Goal: Ask a question

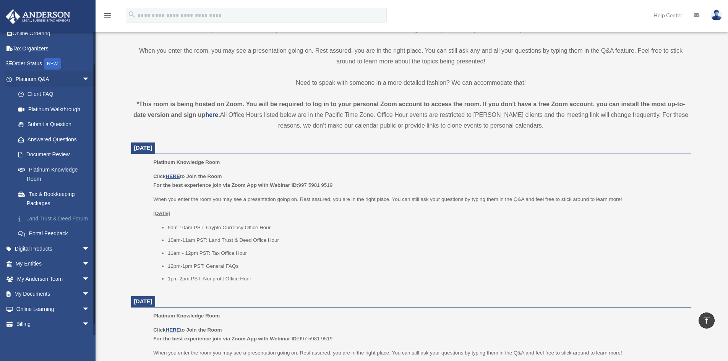
scroll to position [45, 0]
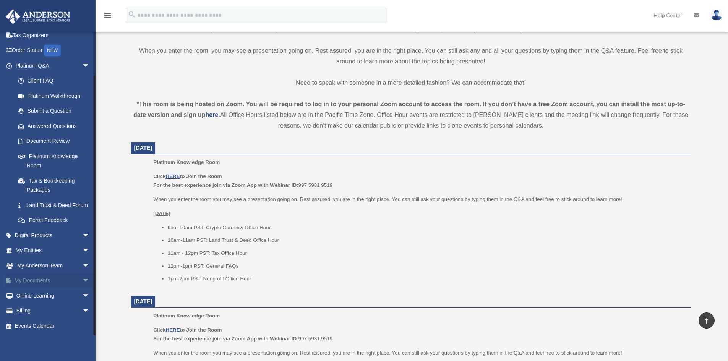
click at [43, 284] on link "My Documents arrow_drop_down" at bounding box center [53, 280] width 96 height 15
click at [82, 283] on span "arrow_drop_down" at bounding box center [89, 281] width 15 height 16
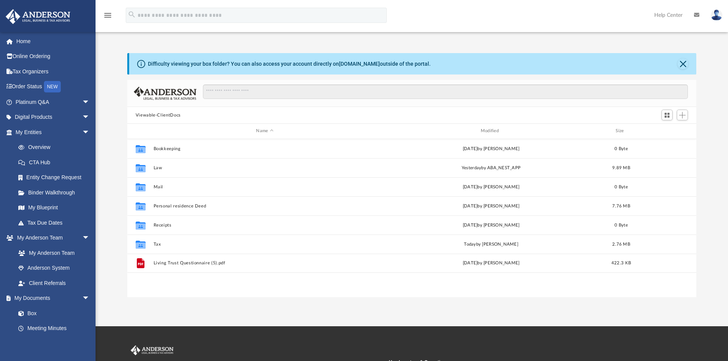
scroll to position [168, 564]
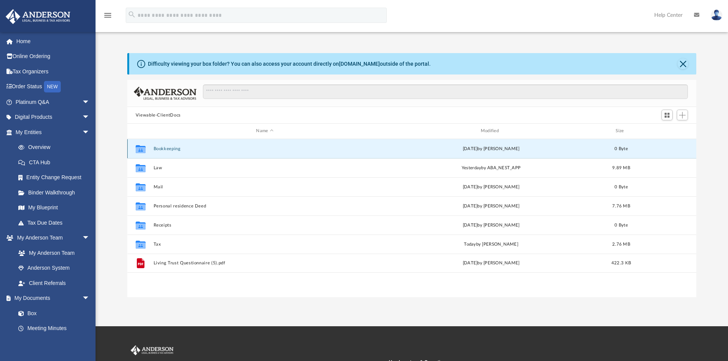
click at [168, 149] on button "Bookkeeping" at bounding box center [264, 148] width 223 height 5
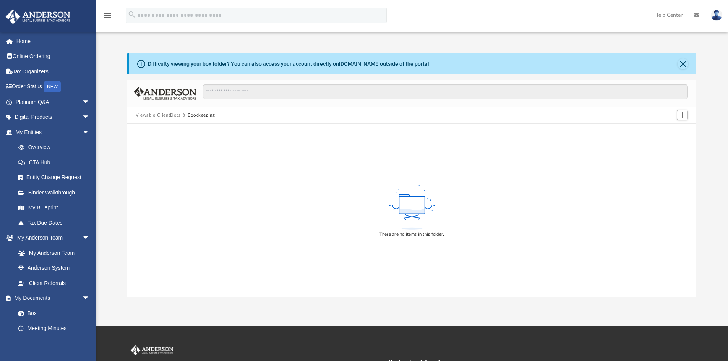
click at [172, 116] on button "Viewable-ClientDocs" at bounding box center [158, 115] width 45 height 7
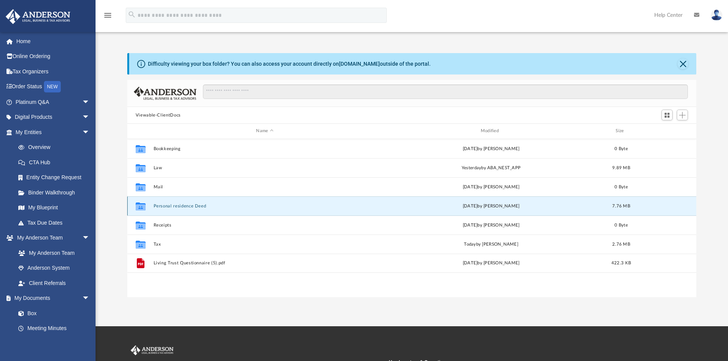
click at [174, 204] on button "Personal residence Deed" at bounding box center [264, 206] width 223 height 5
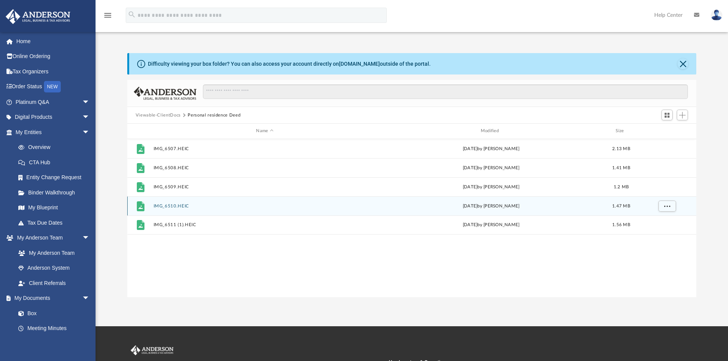
click at [174, 204] on button "IMG_6510.HEIC" at bounding box center [264, 206] width 223 height 5
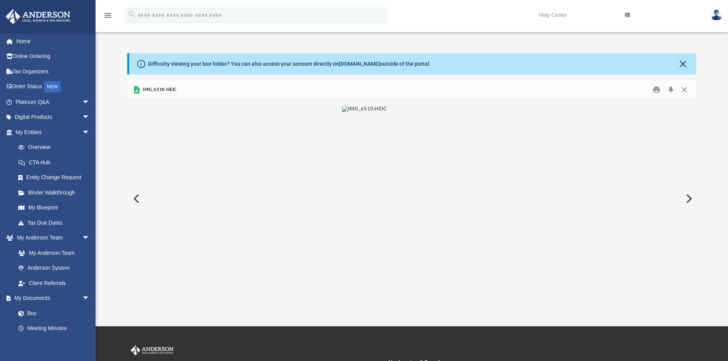
click at [175, 95] on div "IMG_6510.HEIC" at bounding box center [412, 90] width 570 height 20
click at [19, 47] on link "Home" at bounding box center [53, 41] width 96 height 15
click at [50, 208] on link "My Blueprint" at bounding box center [56, 207] width 91 height 15
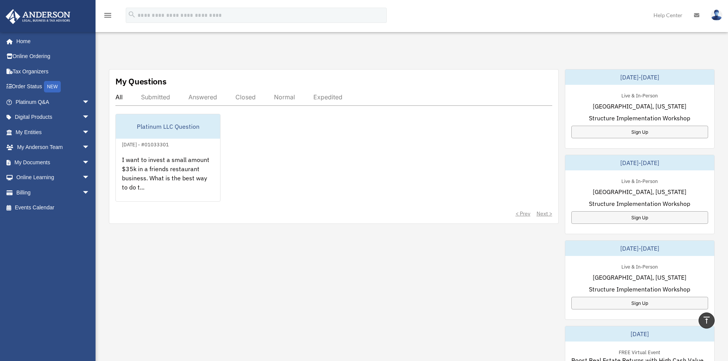
scroll to position [115, 0]
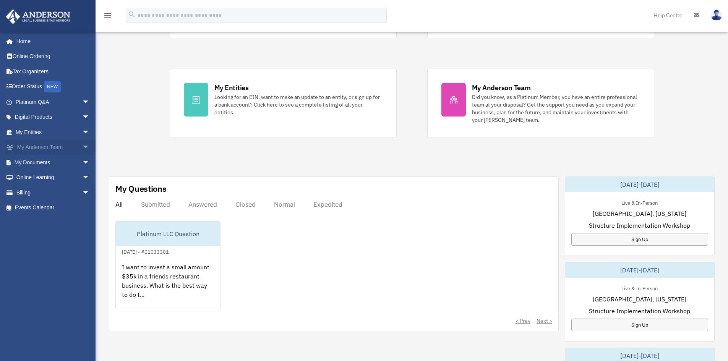
click at [71, 146] on link "My Anderson Team arrow_drop_down" at bounding box center [53, 147] width 96 height 15
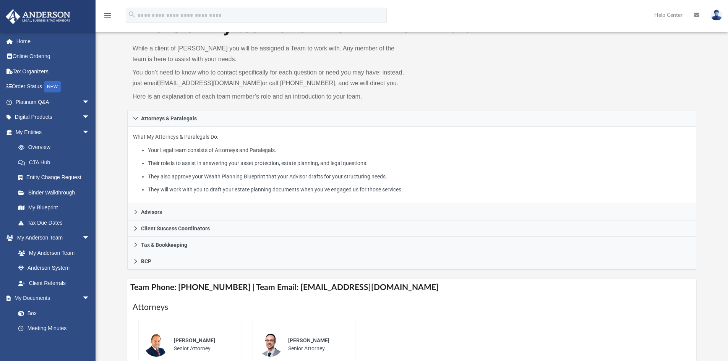
scroll to position [38, 0]
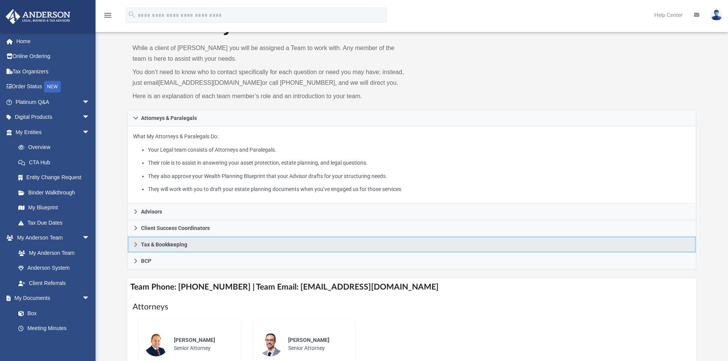
click at [205, 239] on link "Tax & Bookkeeping" at bounding box center [412, 245] width 570 height 16
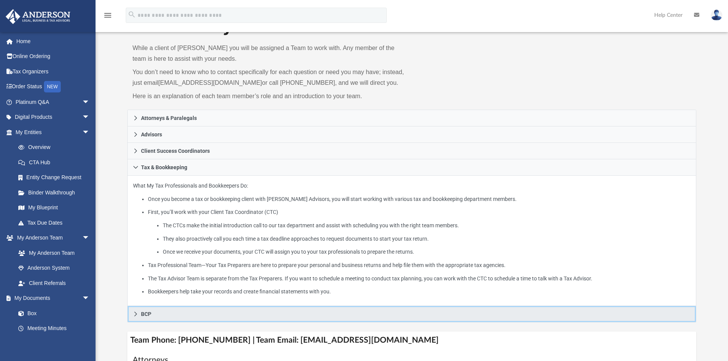
click at [143, 316] on span "BCP" at bounding box center [146, 314] width 10 height 5
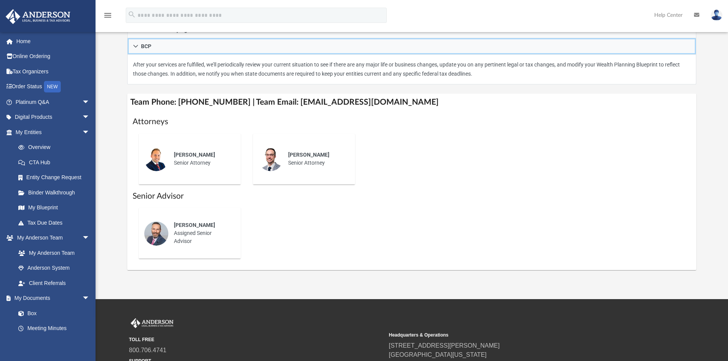
scroll to position [191, 0]
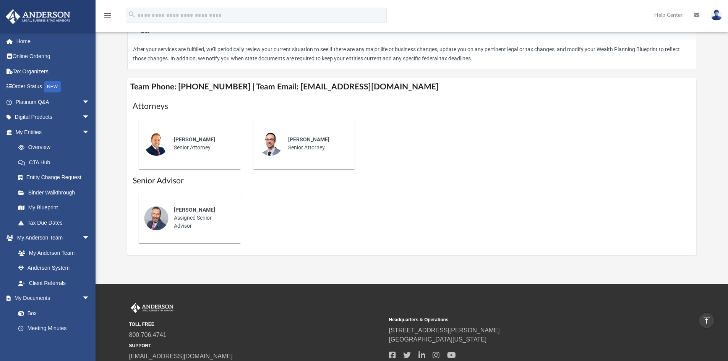
click at [203, 209] on span "[PERSON_NAME]" at bounding box center [194, 210] width 41 height 6
click at [18, 36] on link "Home" at bounding box center [53, 41] width 96 height 15
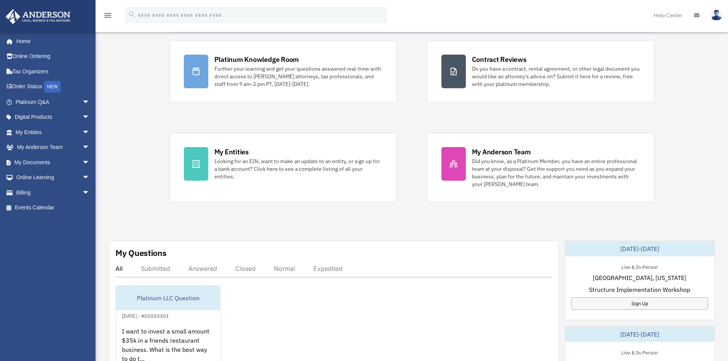
scroll to position [229, 0]
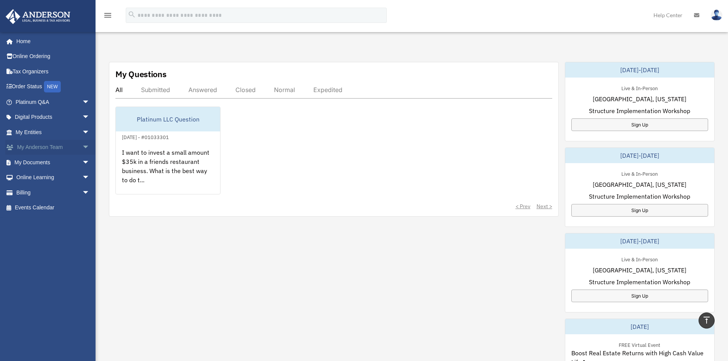
click at [62, 145] on link "My Anderson Team arrow_drop_down" at bounding box center [53, 147] width 96 height 15
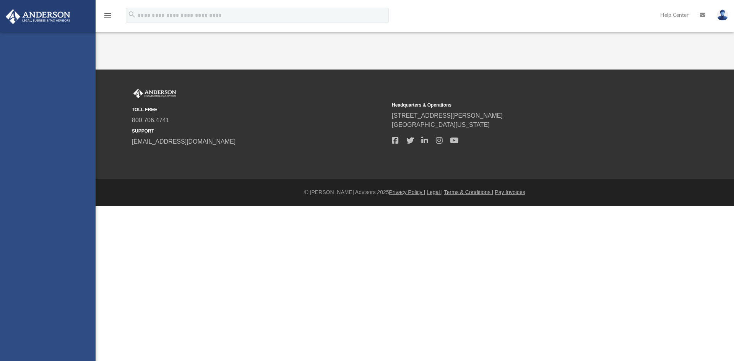
click at [81, 114] on link "Digital Products" at bounding box center [50, 117] width 90 height 15
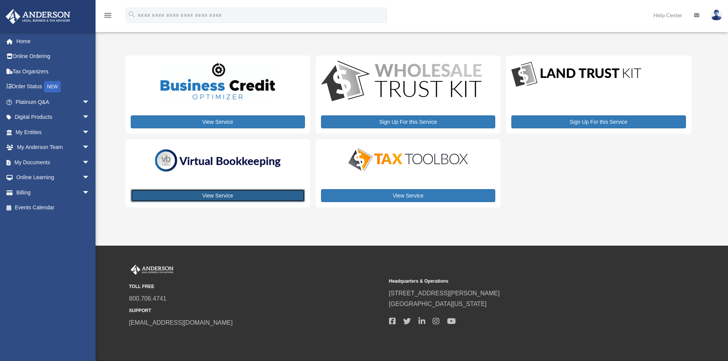
click at [207, 198] on link "View Service" at bounding box center [218, 195] width 174 height 13
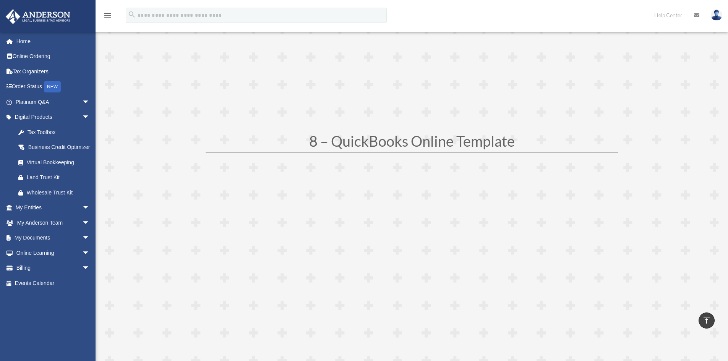
scroll to position [2193, 0]
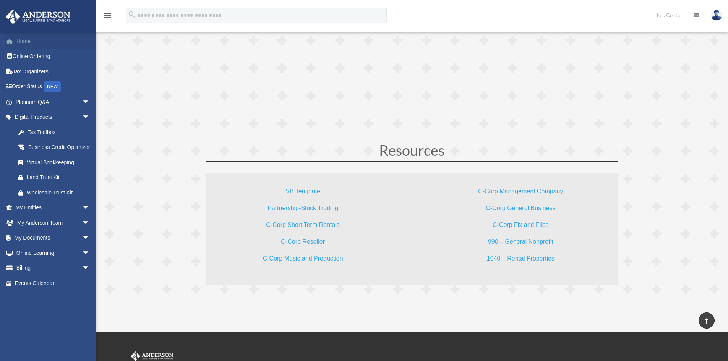
click at [16, 38] on link "Home" at bounding box center [53, 41] width 96 height 15
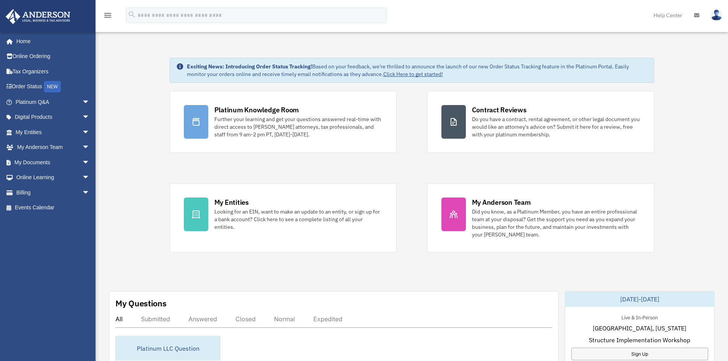
click at [86, 115] on span "arrow_drop_down" at bounding box center [89, 118] width 15 height 16
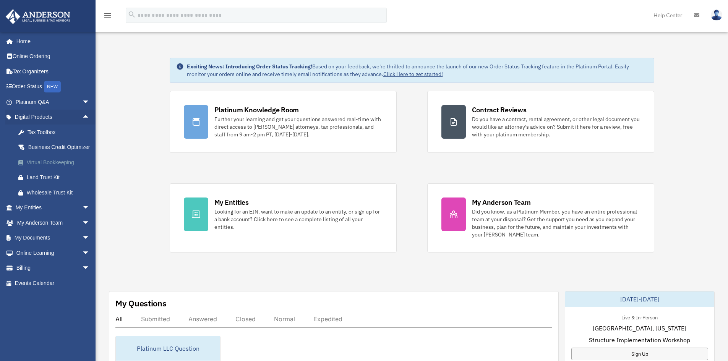
click at [55, 167] on div "Virtual Bookkeeping" at bounding box center [59, 163] width 65 height 10
click at [39, 167] on div "Virtual Bookkeeping" at bounding box center [59, 163] width 65 height 10
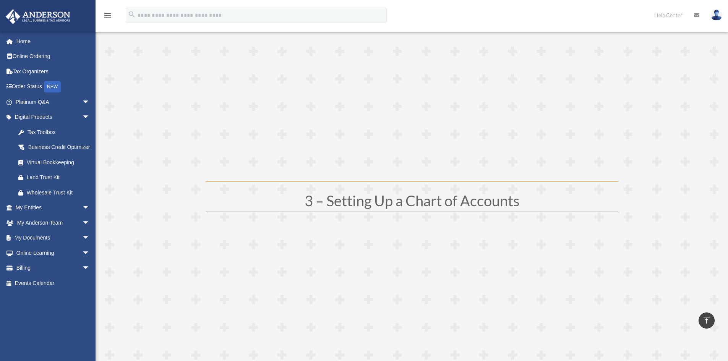
scroll to position [650, 0]
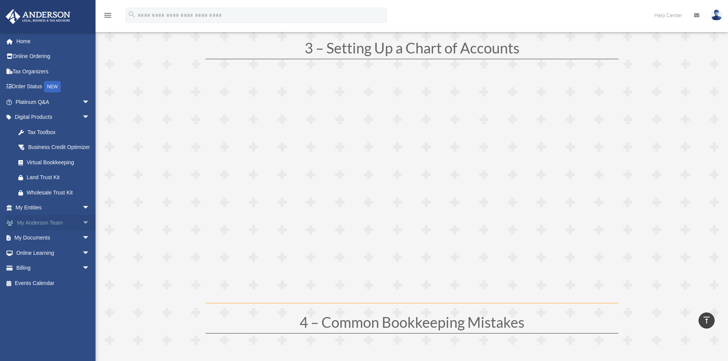
click at [52, 231] on link "My [PERSON_NAME] Team arrow_drop_down" at bounding box center [53, 222] width 96 height 15
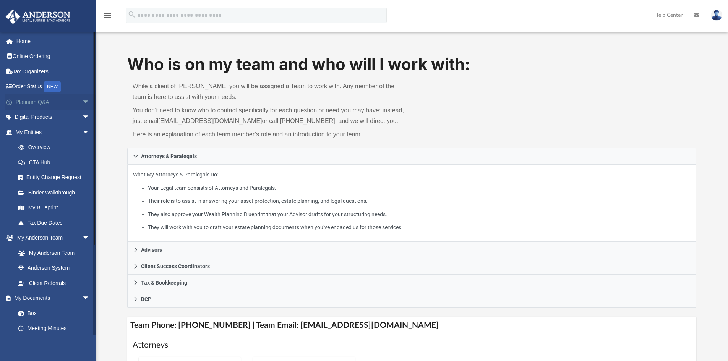
click at [47, 103] on link "Platinum Q&A arrow_drop_down" at bounding box center [53, 101] width 96 height 15
click at [84, 103] on span "arrow_drop_down" at bounding box center [89, 102] width 15 height 16
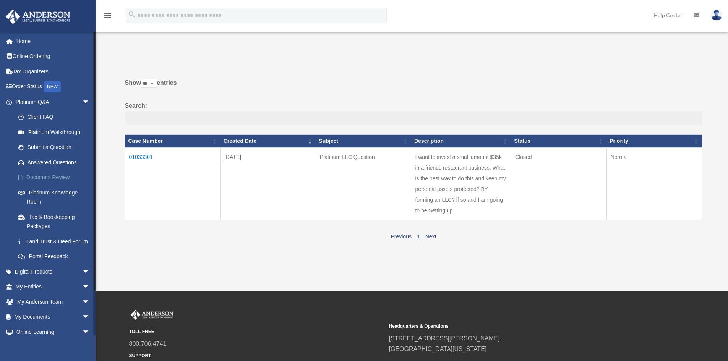
click at [42, 172] on link "Document Review" at bounding box center [56, 177] width 91 height 15
click at [52, 176] on link "Document Review" at bounding box center [56, 177] width 91 height 15
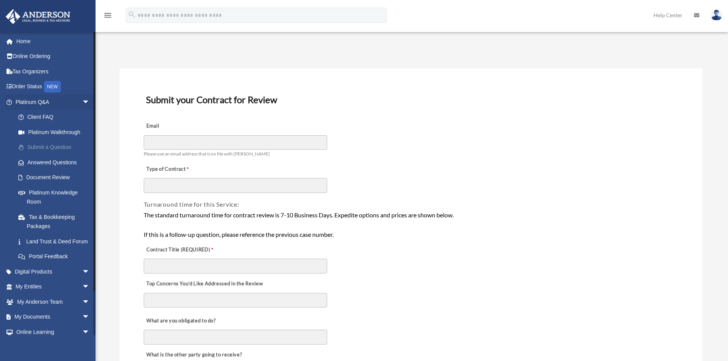
click at [55, 148] on link "Submit a Question" at bounding box center [56, 147] width 91 height 15
click at [64, 148] on link "Submit a Question" at bounding box center [56, 147] width 91 height 15
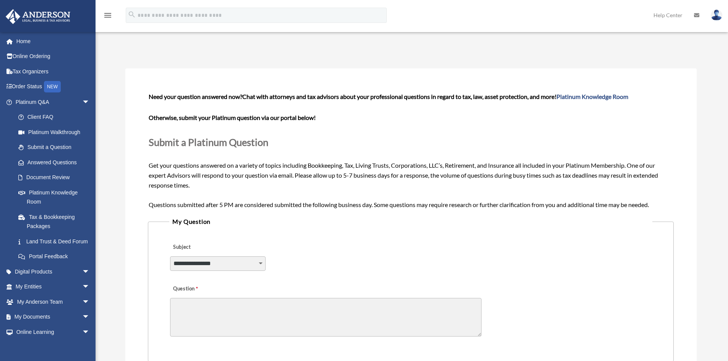
click at [257, 266] on select "**********" at bounding box center [218, 264] width 96 height 15
select select "******"
click at [170, 257] on select "**********" at bounding box center [218, 264] width 96 height 15
click at [180, 312] on textarea "Question" at bounding box center [326, 317] width 312 height 39
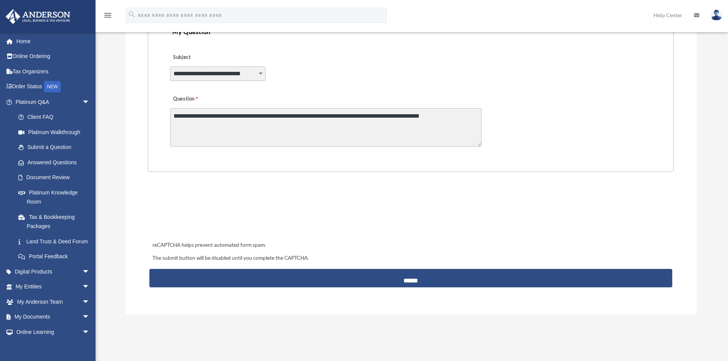
scroll to position [191, 0]
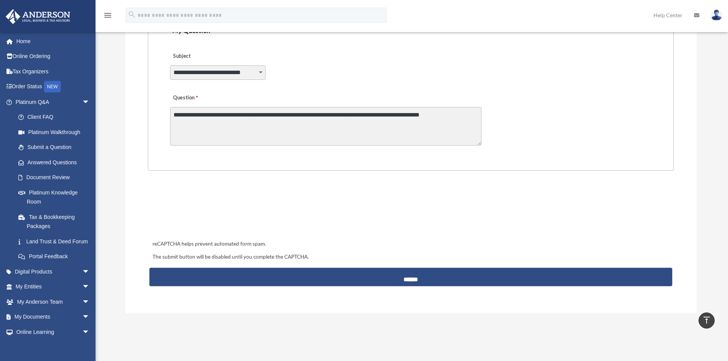
type textarea "**********"
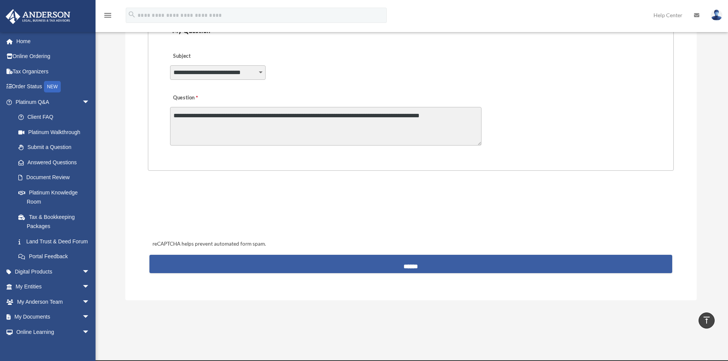
click at [418, 264] on input "******" at bounding box center [410, 264] width 523 height 18
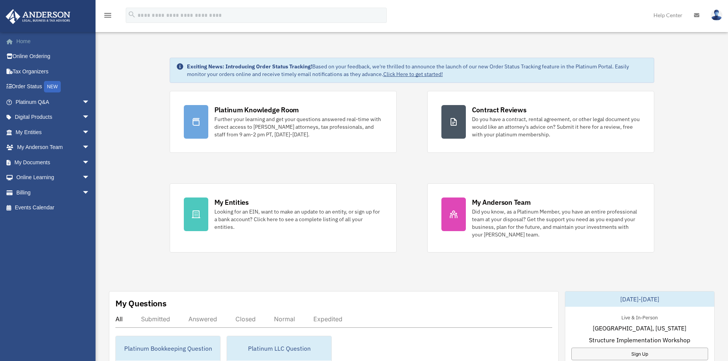
click at [27, 39] on link "Home" at bounding box center [53, 41] width 96 height 15
click at [82, 159] on span "arrow_drop_down" at bounding box center [89, 163] width 15 height 16
click at [42, 177] on link "Box" at bounding box center [56, 177] width 91 height 15
click at [29, 177] on link "Box" at bounding box center [56, 177] width 91 height 15
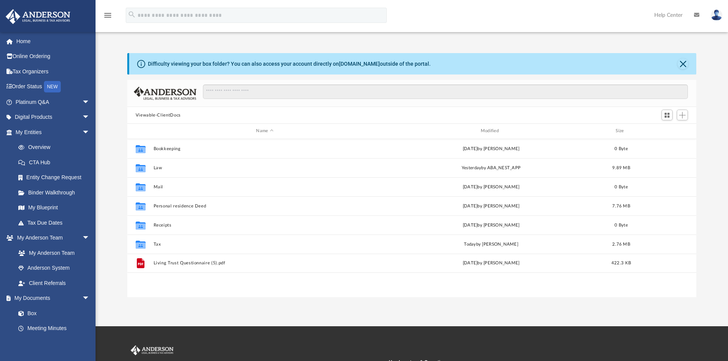
scroll to position [168, 564]
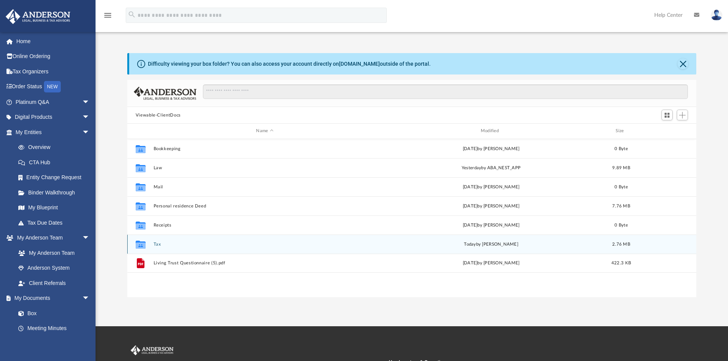
click at [160, 240] on div "Collaborated Folder Tax [DATE] by [PERSON_NAME] 2.76 MB" at bounding box center [412, 244] width 570 height 19
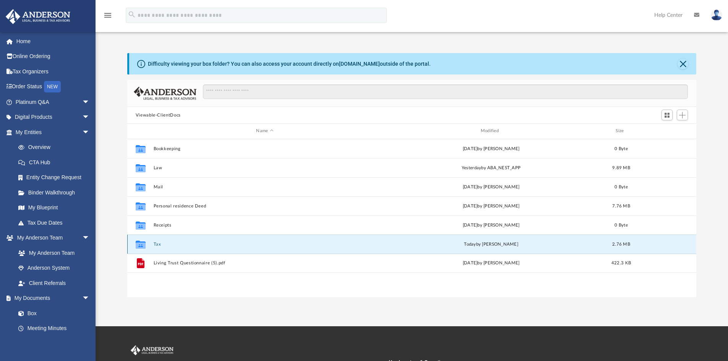
drag, startPoint x: 160, startPoint y: 240, endPoint x: 154, endPoint y: 238, distance: 6.2
click at [163, 251] on div "Collaborated Folder Tax [DATE] by [PERSON_NAME] 2.76 MB" at bounding box center [412, 244] width 570 height 19
drag, startPoint x: 145, startPoint y: 228, endPoint x: 167, endPoint y: 252, distance: 32.5
click at [167, 252] on div "Collaborated Folder Tax [DATE] by [PERSON_NAME] 2.76 MB" at bounding box center [412, 244] width 570 height 19
click at [167, 242] on button "Tax" at bounding box center [264, 244] width 223 height 5
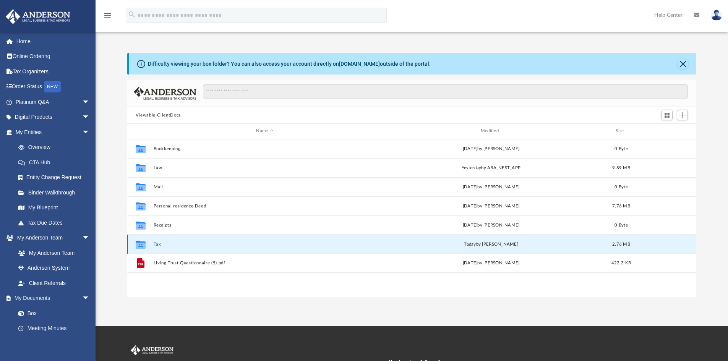
click at [167, 242] on button "Tax" at bounding box center [264, 244] width 223 height 5
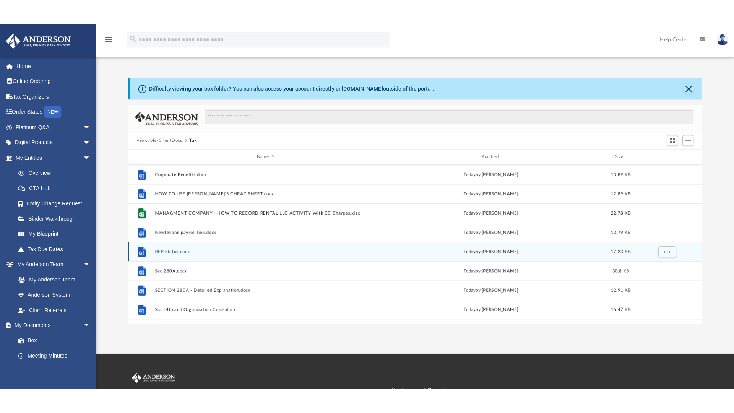
scroll to position [115, 0]
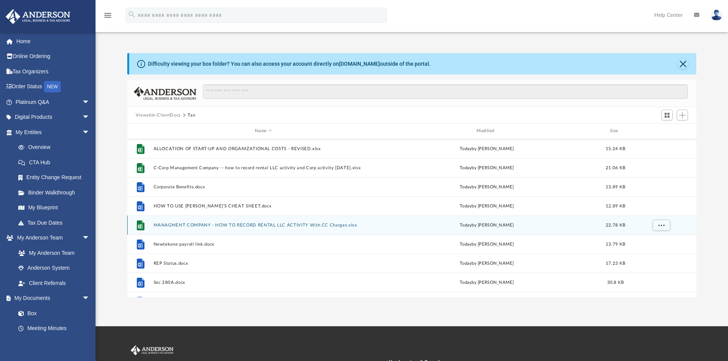
click at [229, 223] on button "MANAGMENT COMPANY - HOW TO RECORD RENTAL LLC ACTIVITY With CC Charges.xlsx" at bounding box center [263, 225] width 220 height 5
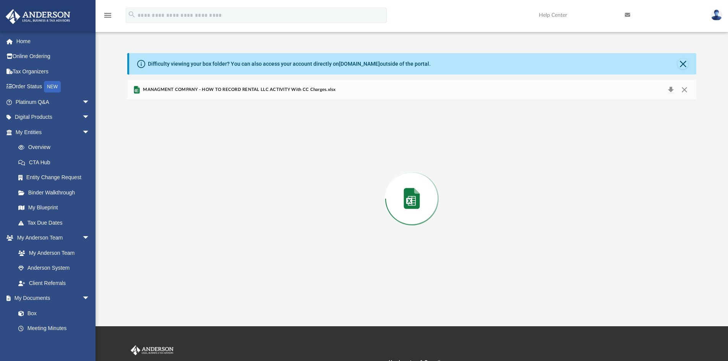
click at [229, 223] on div "Preview" at bounding box center [412, 198] width 570 height 197
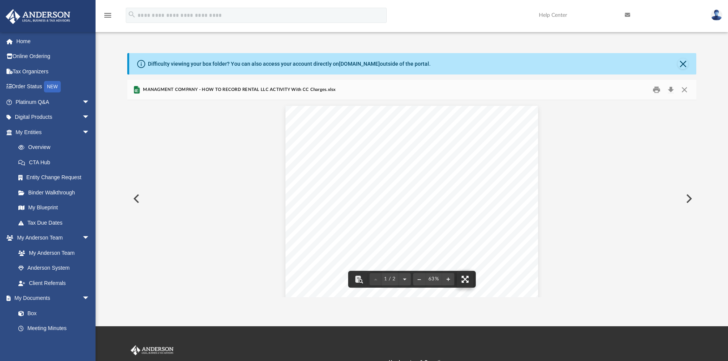
click at [468, 284] on button "File preview" at bounding box center [465, 279] width 17 height 17
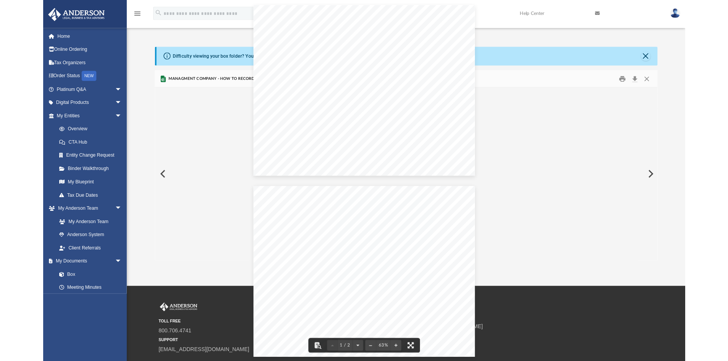
scroll to position [168, 564]
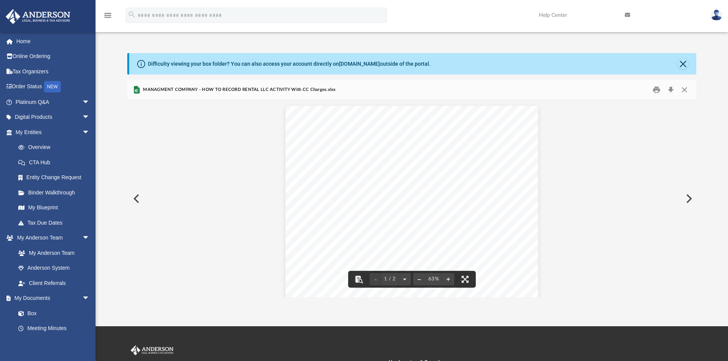
click at [138, 195] on button "Preview" at bounding box center [135, 198] width 17 height 21
click at [139, 198] on button "Preview" at bounding box center [135, 198] width 17 height 21
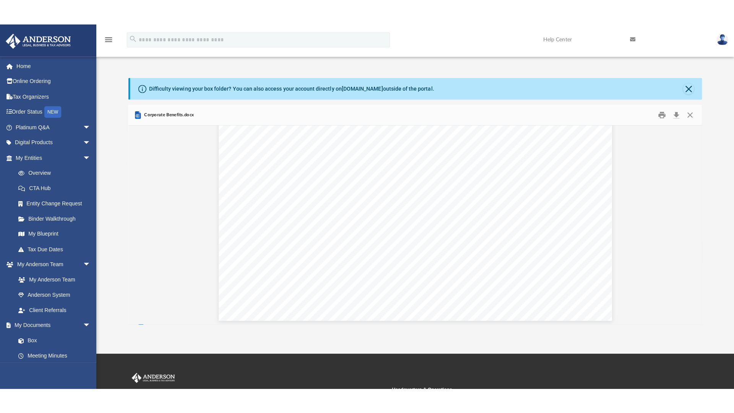
scroll to position [319, 0]
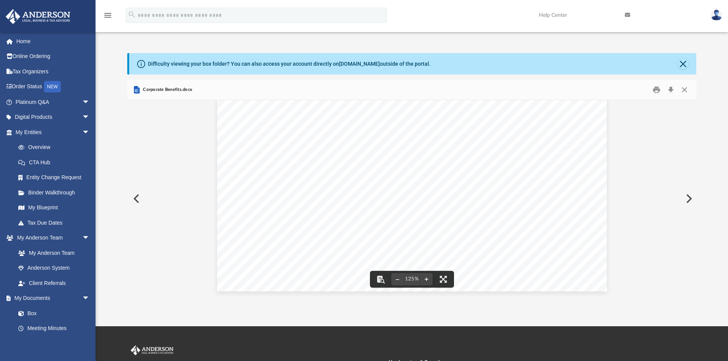
click at [140, 197] on button "Preview" at bounding box center [135, 198] width 17 height 21
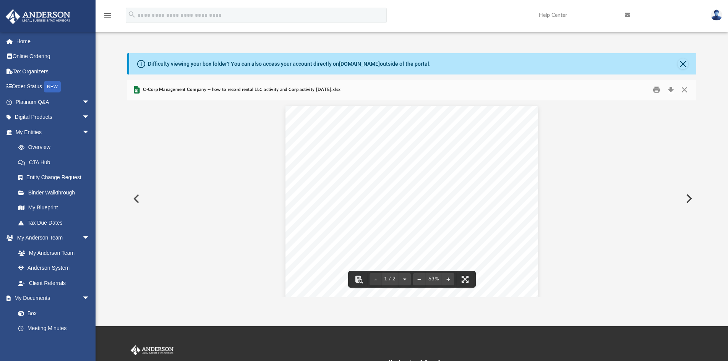
click at [139, 199] on button "Preview" at bounding box center [135, 198] width 17 height 21
click at [447, 283] on button "File preview" at bounding box center [443, 279] width 17 height 17
click at [143, 197] on button "Preview" at bounding box center [135, 198] width 17 height 21
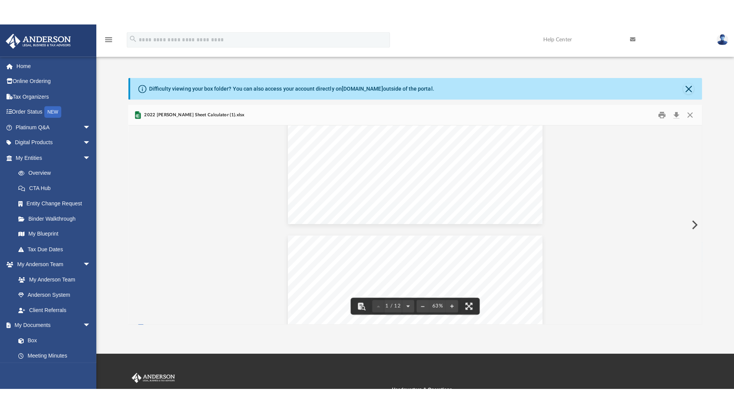
scroll to position [115, 0]
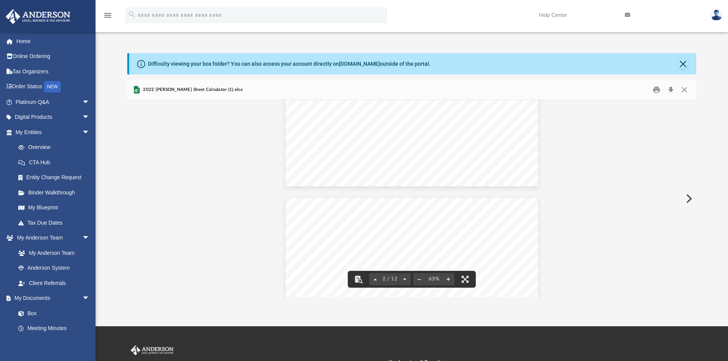
click at [688, 199] on button "Preview" at bounding box center [688, 198] width 17 height 21
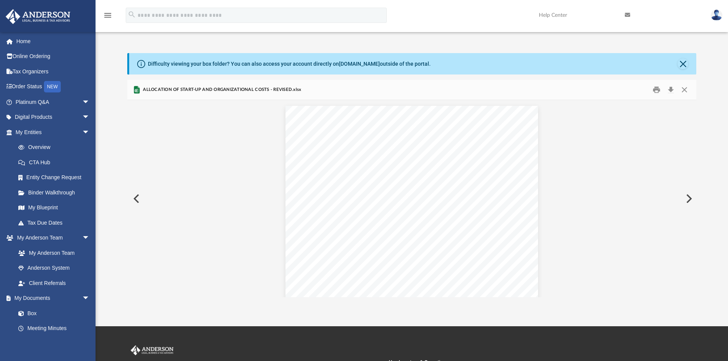
click at [688, 199] on button "Preview" at bounding box center [688, 198] width 17 height 21
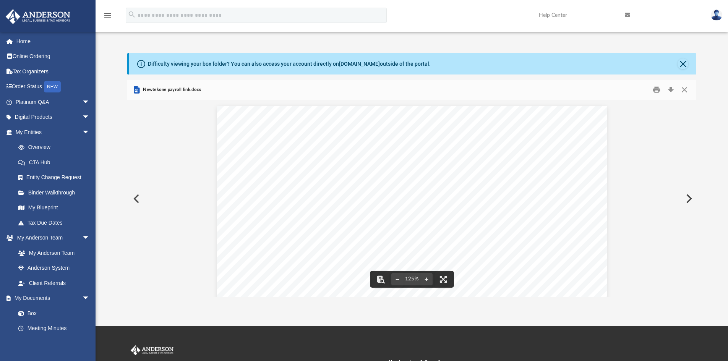
click at [141, 199] on button "Preview" at bounding box center [135, 198] width 17 height 21
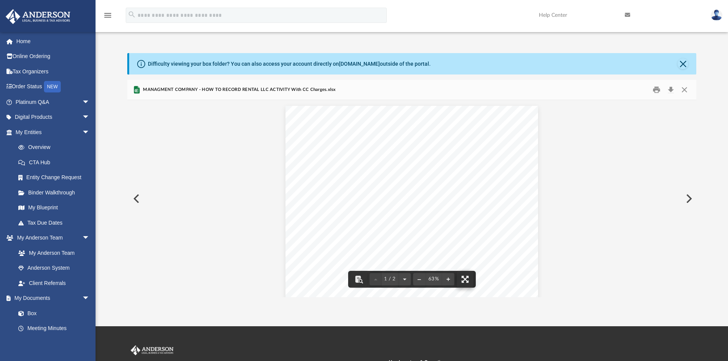
click at [463, 276] on button "File preview" at bounding box center [465, 279] width 17 height 17
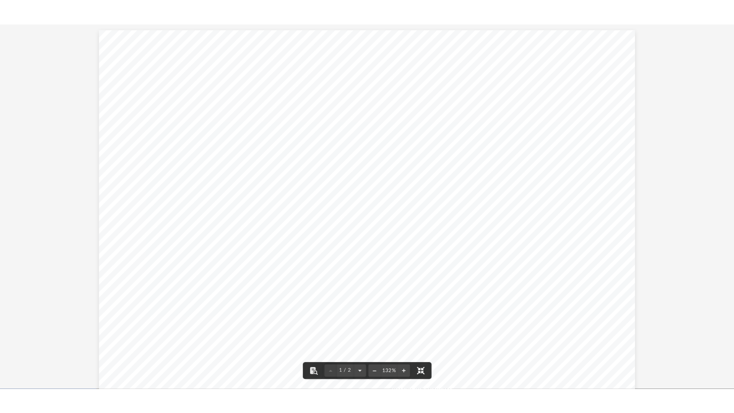
scroll to position [168, 569]
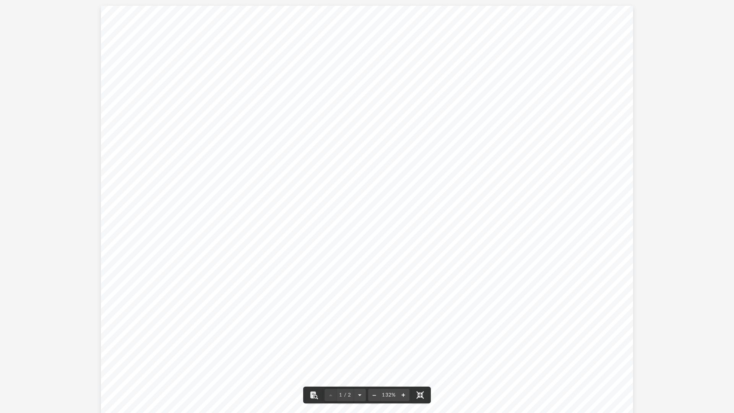
click at [407, 361] on button "File preview" at bounding box center [403, 395] width 12 height 17
click at [406, 361] on button "File preview" at bounding box center [403, 395] width 12 height 17
